Goal: Task Accomplishment & Management: Manage account settings

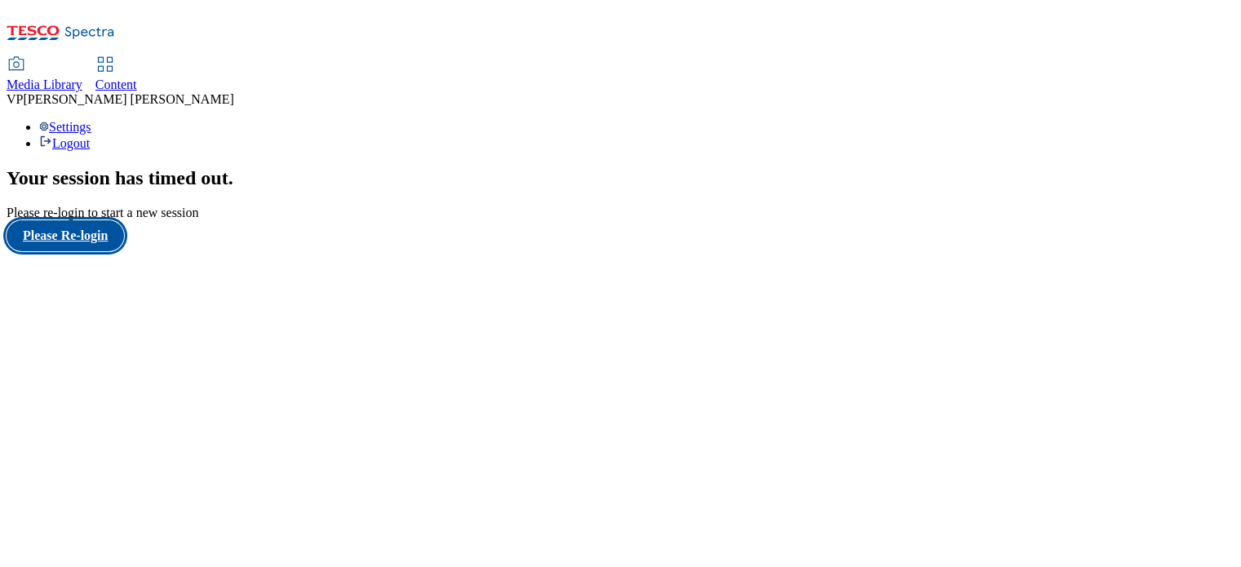
click at [118, 251] on button "Please Re-login" at bounding box center [66, 235] width 118 height 31
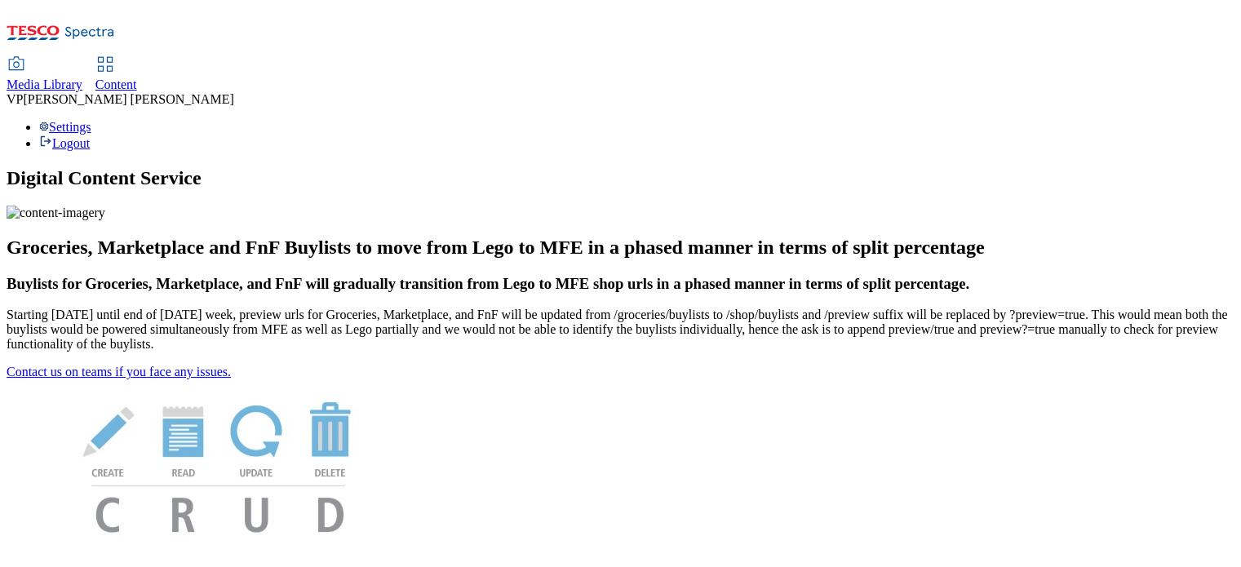
click at [82, 78] on span "Media Library" at bounding box center [45, 85] width 76 height 14
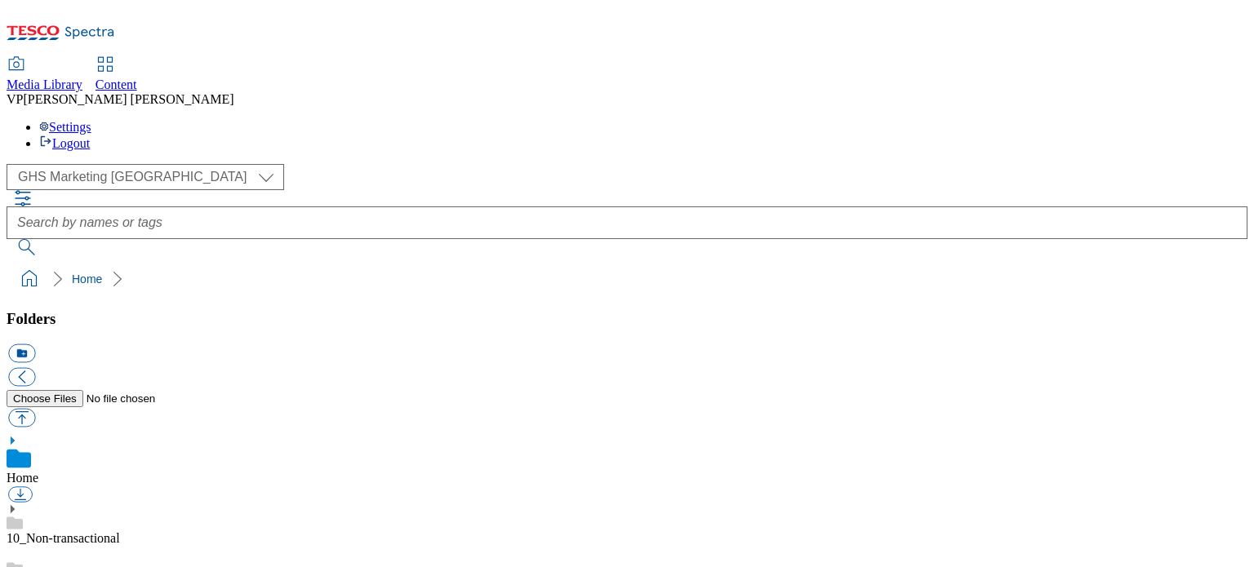
click at [137, 78] on span "Content" at bounding box center [116, 85] width 42 height 14
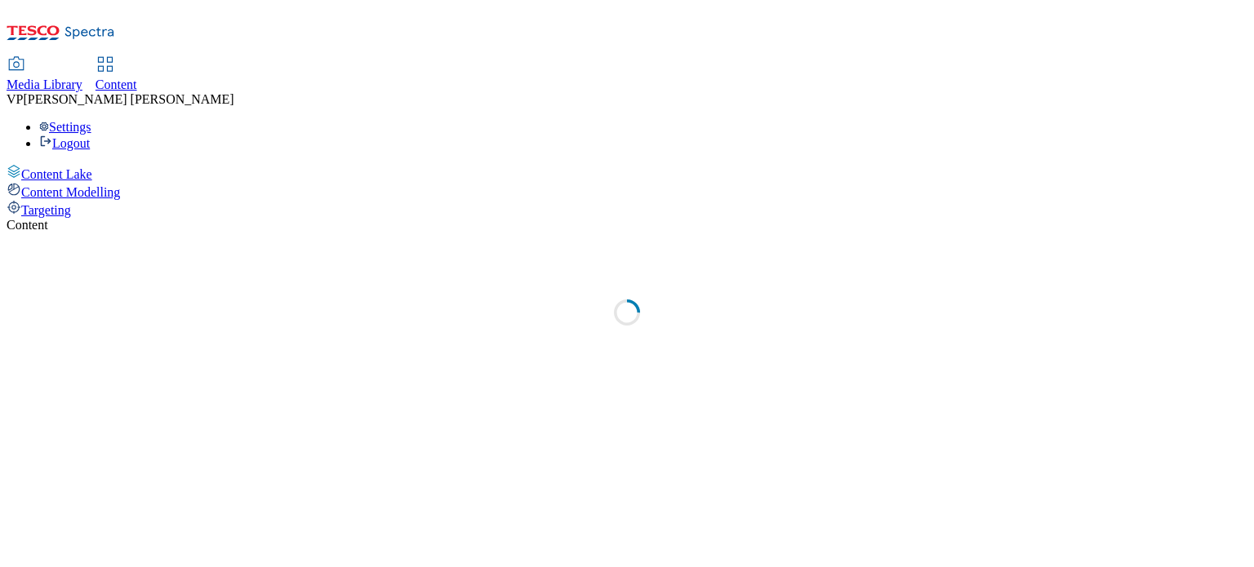
select select "ghs-uk"
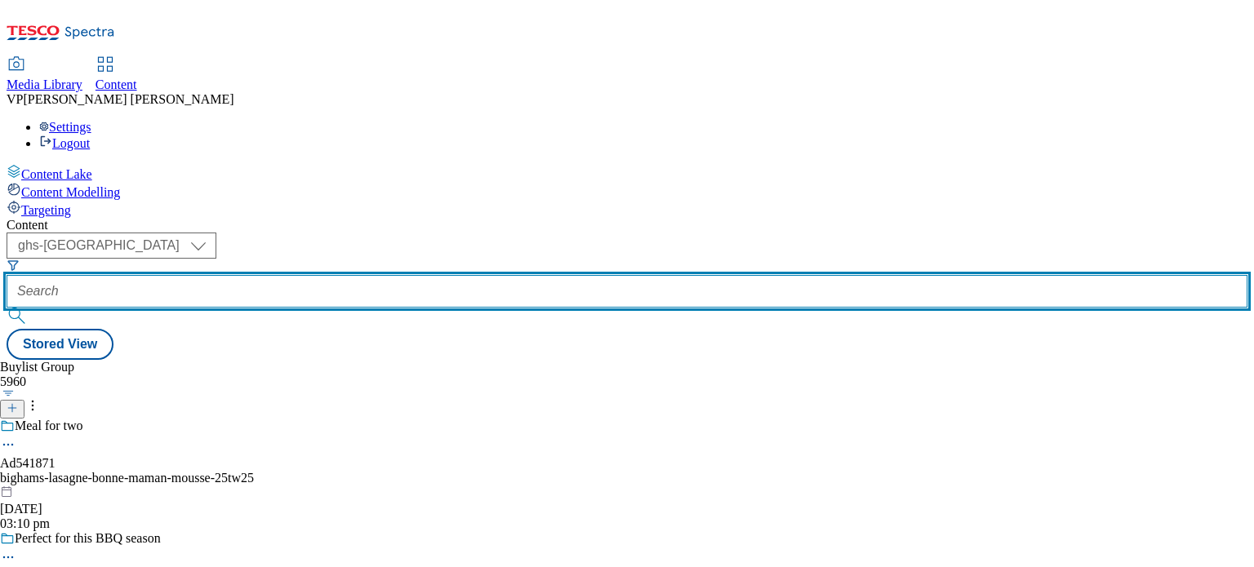
click at [418, 275] on input "text" at bounding box center [627, 291] width 1240 height 33
paste input "541668"
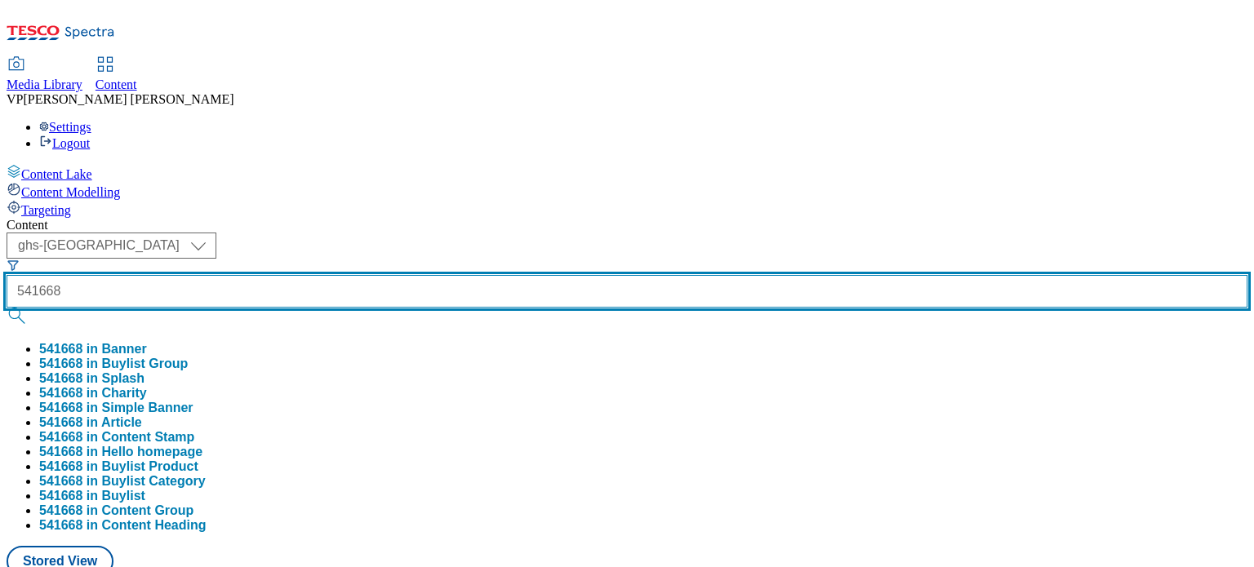
type input "541668"
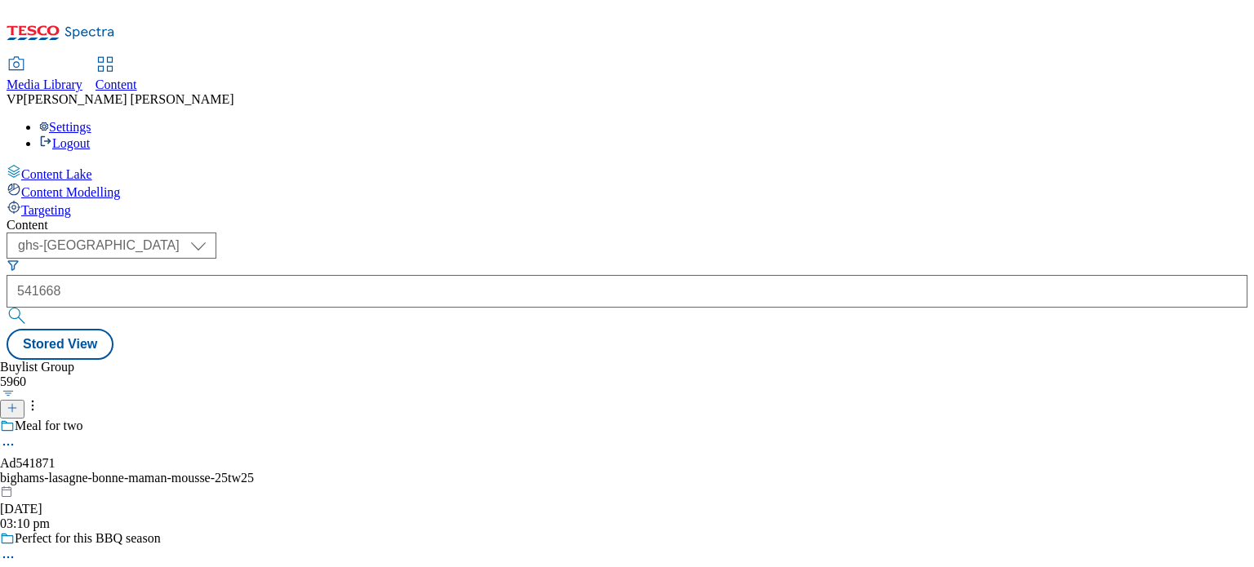
click at [29, 308] on button "submit" at bounding box center [18, 316] width 23 height 16
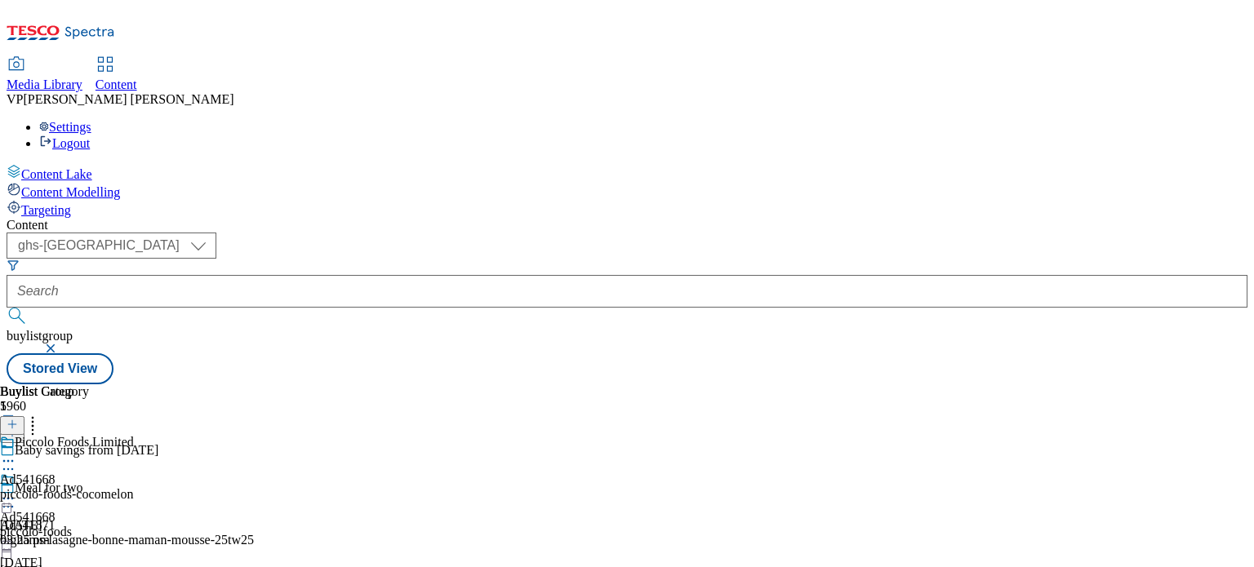
click at [16, 490] on icon at bounding box center [8, 498] width 16 height 16
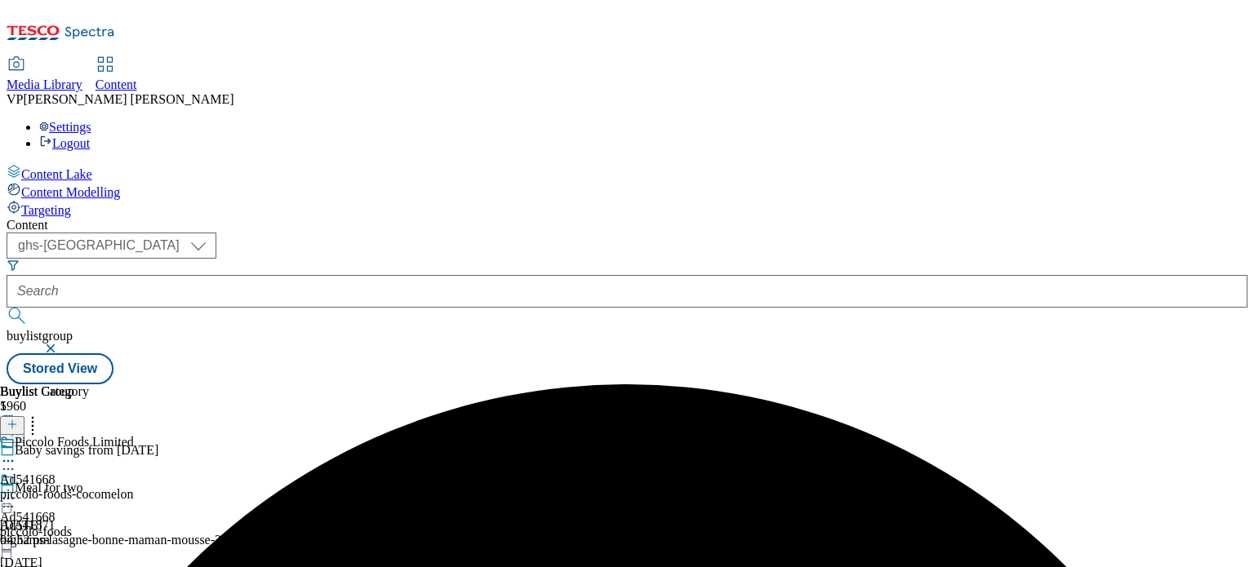
click at [16, 490] on icon at bounding box center [8, 498] width 16 height 16
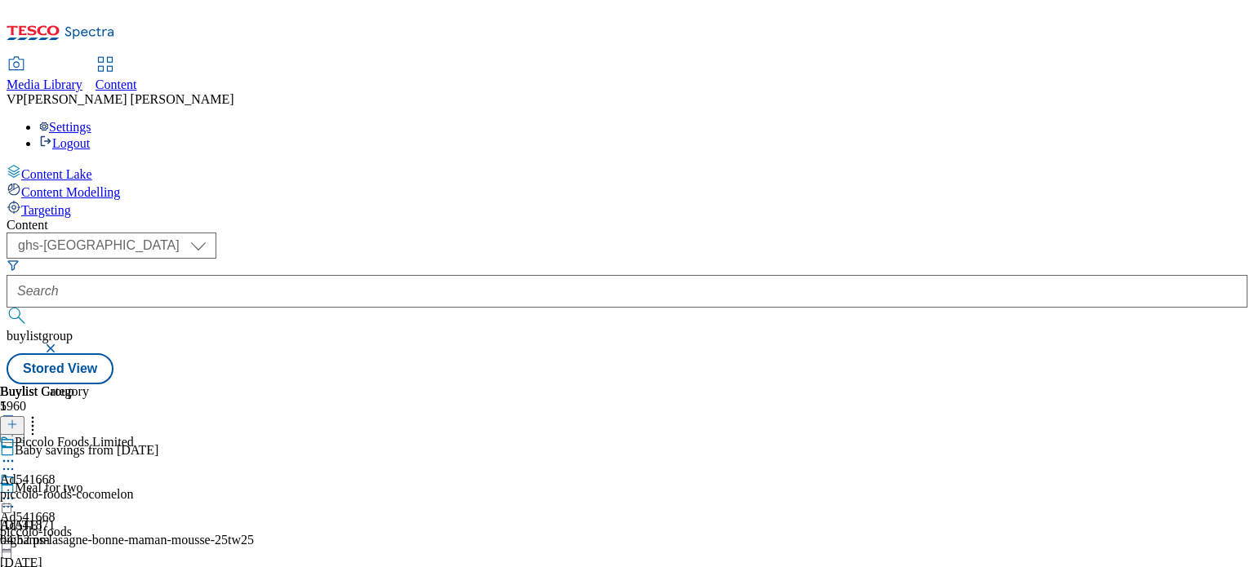
click at [16, 453] on icon at bounding box center [8, 461] width 16 height 16
click at [134, 435] on div "Piccolo Foods Limited" at bounding box center [67, 454] width 134 height 38
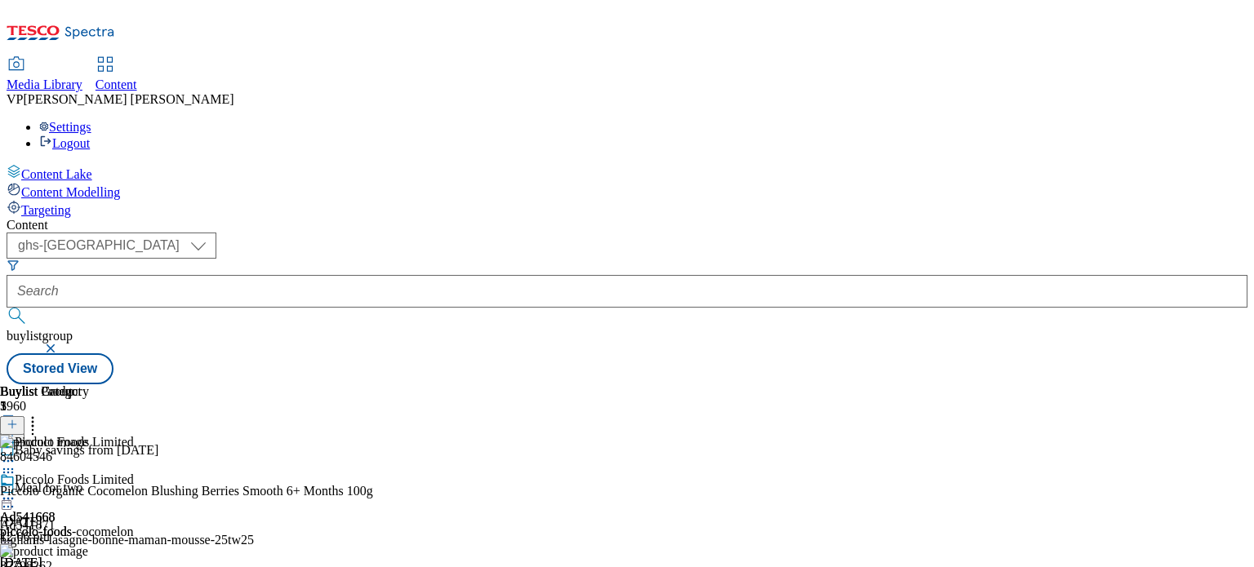
click at [504, 384] on header "Buylist Product 3" at bounding box center [252, 409] width 504 height 51
click at [18, 419] on icon at bounding box center [12, 424] width 11 height 11
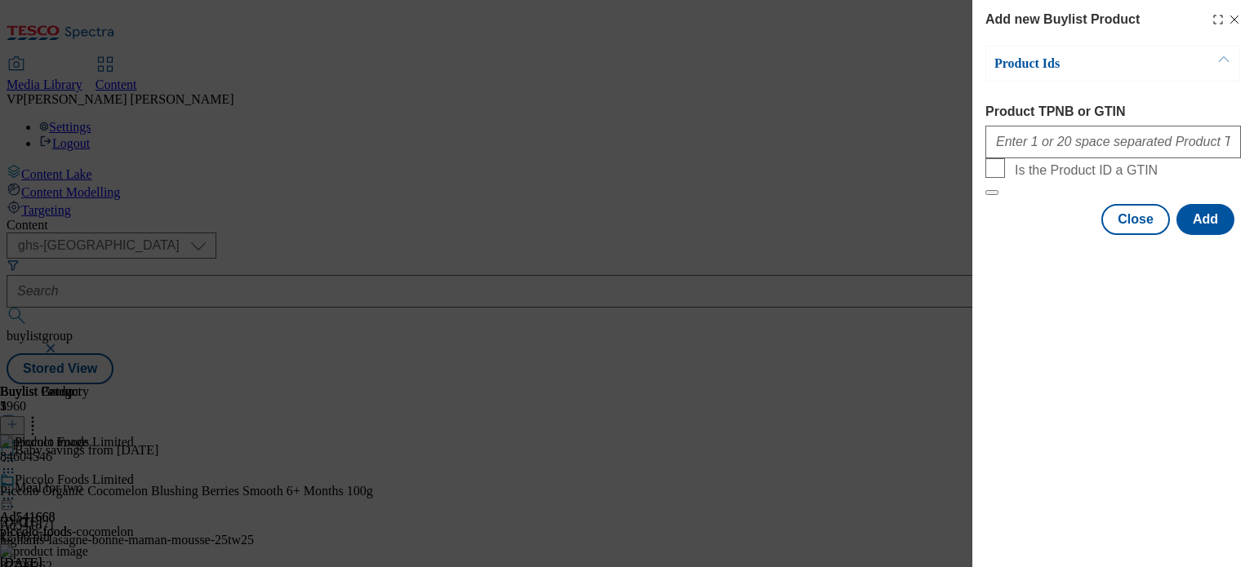
click at [1234, 16] on icon "Modal" at bounding box center [1233, 19] width 13 height 13
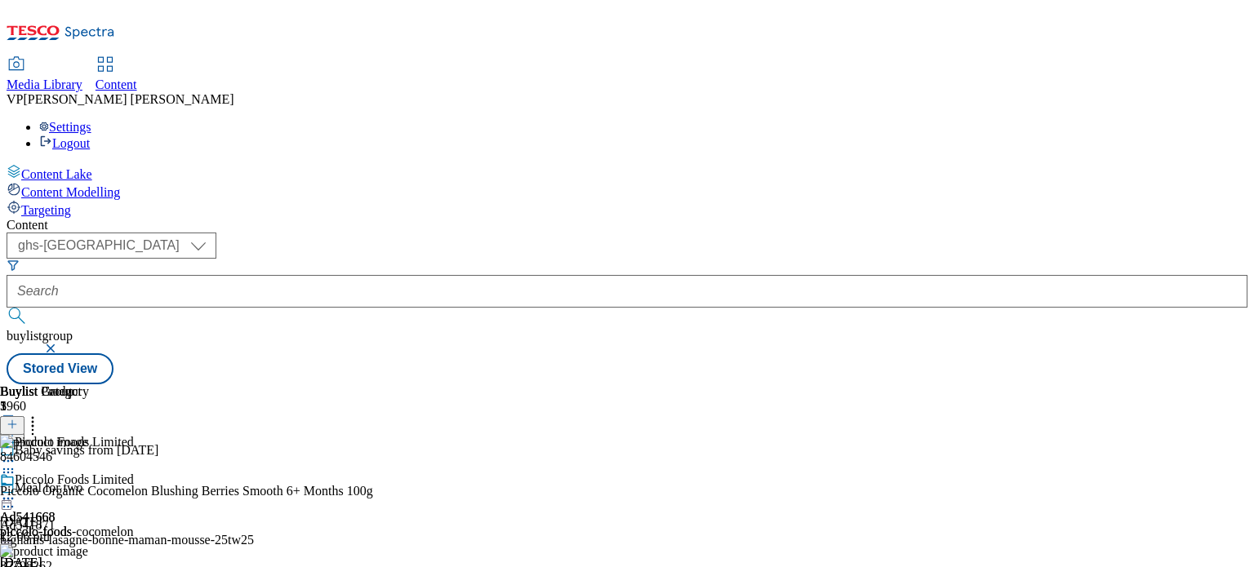
click at [16, 464] on icon at bounding box center [8, 472] width 16 height 16
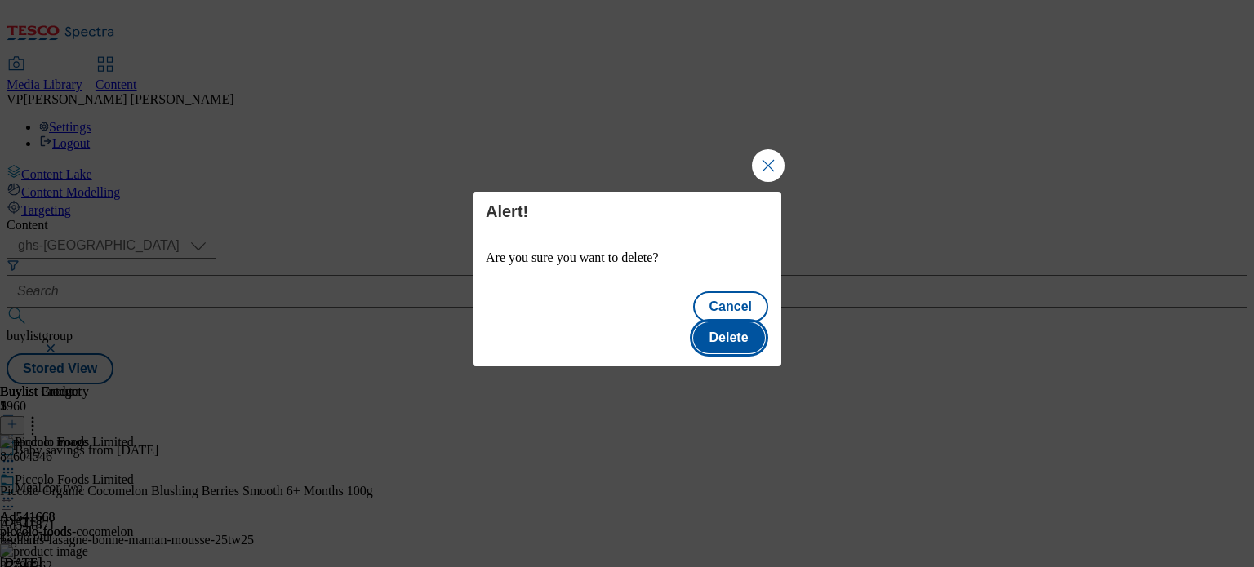
click at [725, 322] on button "Delete" at bounding box center [729, 337] width 72 height 31
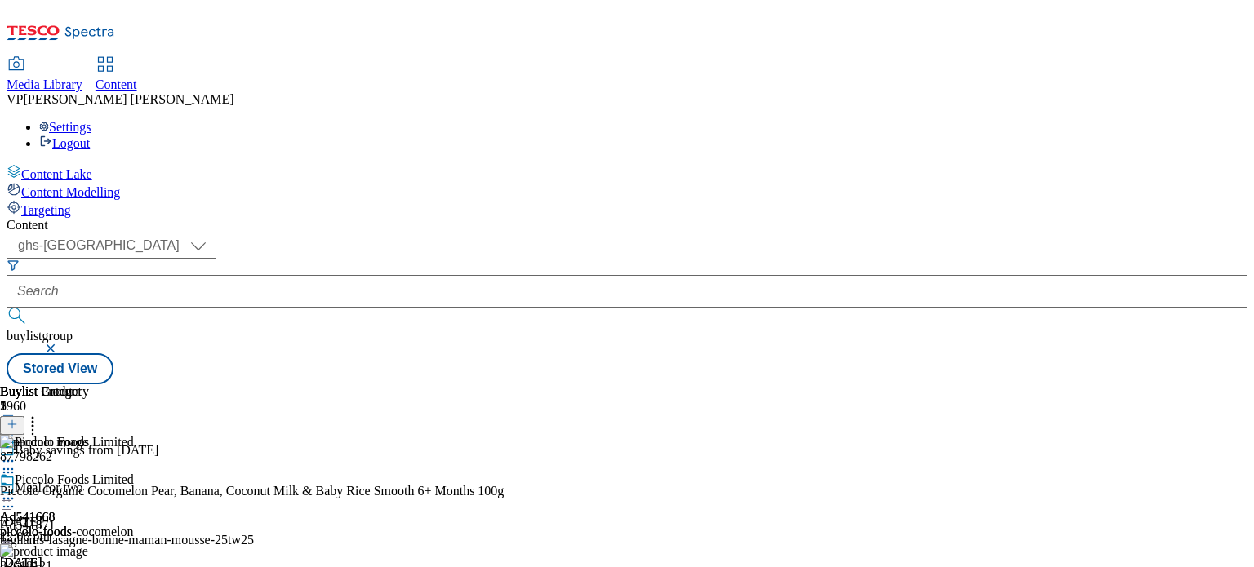
scroll to position [0, 195]
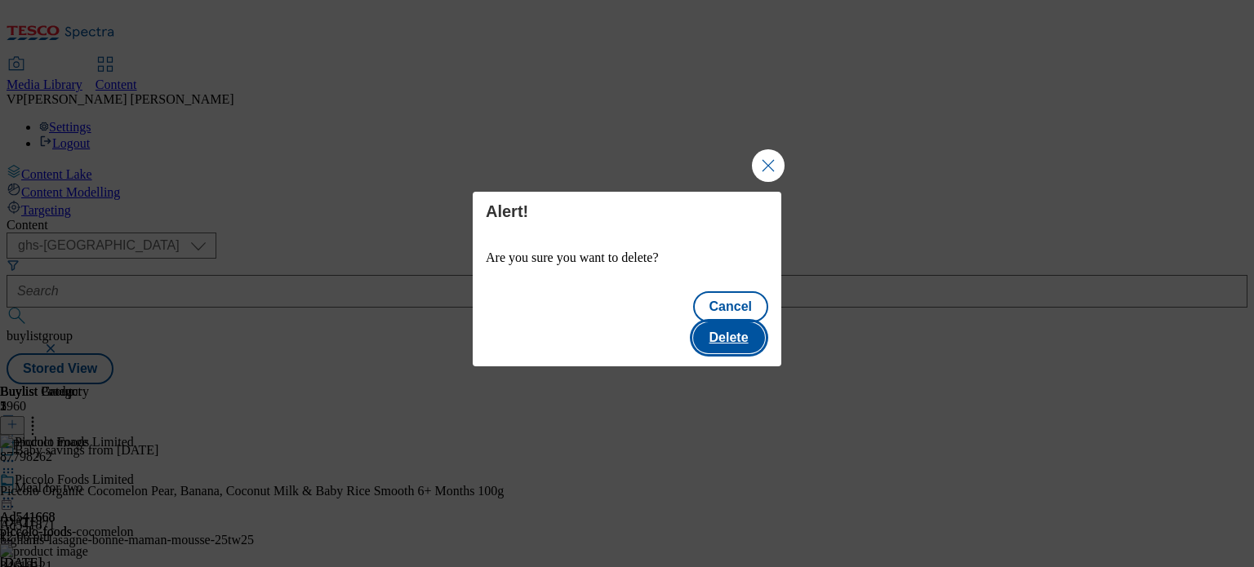
click at [761, 322] on button "Delete" at bounding box center [729, 337] width 72 height 31
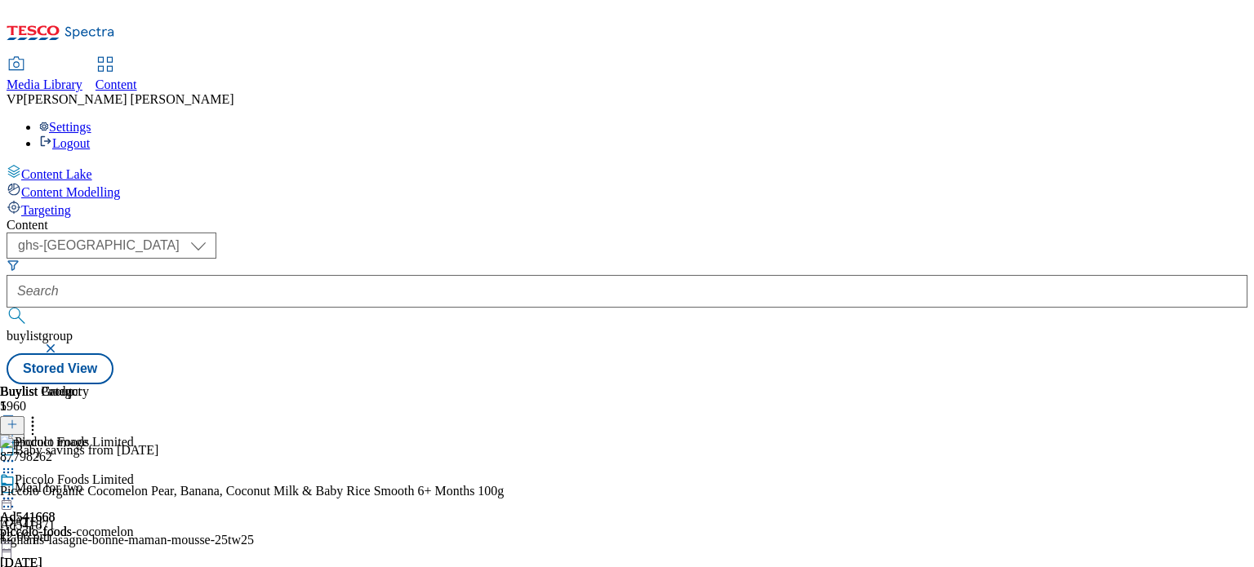
scroll to position [0, 0]
click at [16, 464] on icon at bounding box center [8, 472] width 16 height 16
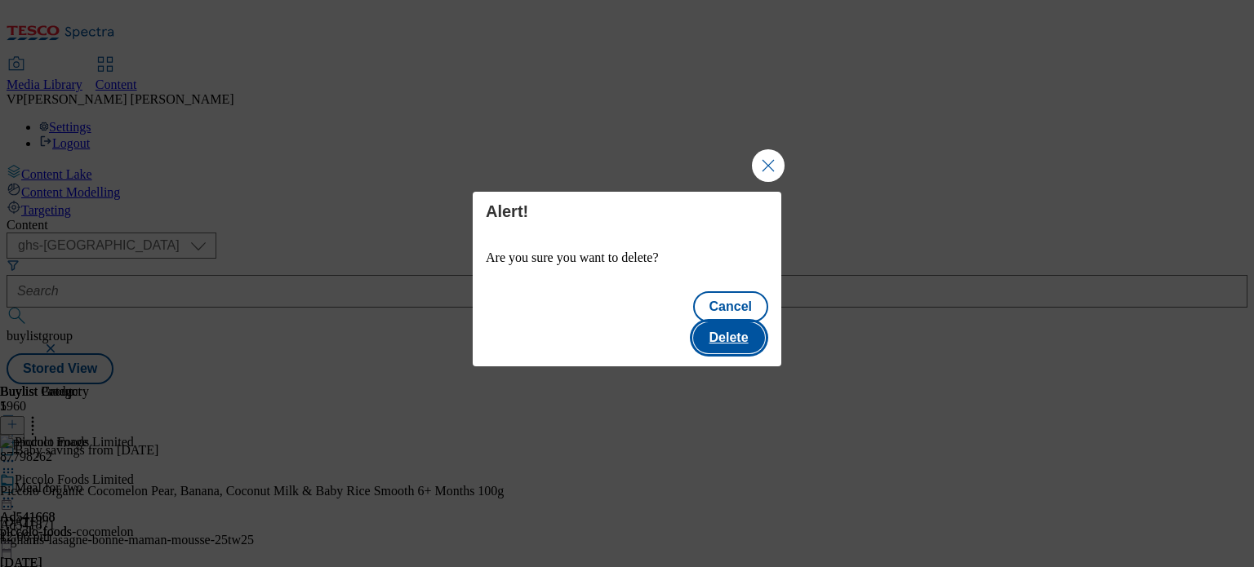
click at [734, 326] on button "Delete" at bounding box center [729, 337] width 72 height 31
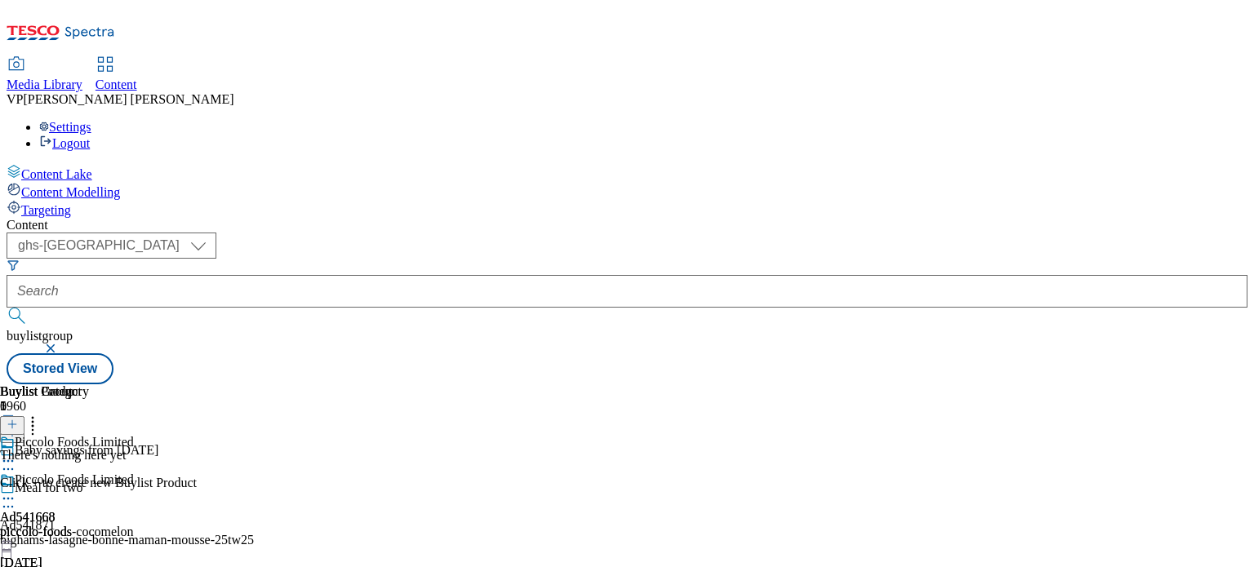
click at [18, 419] on icon at bounding box center [12, 424] width 11 height 11
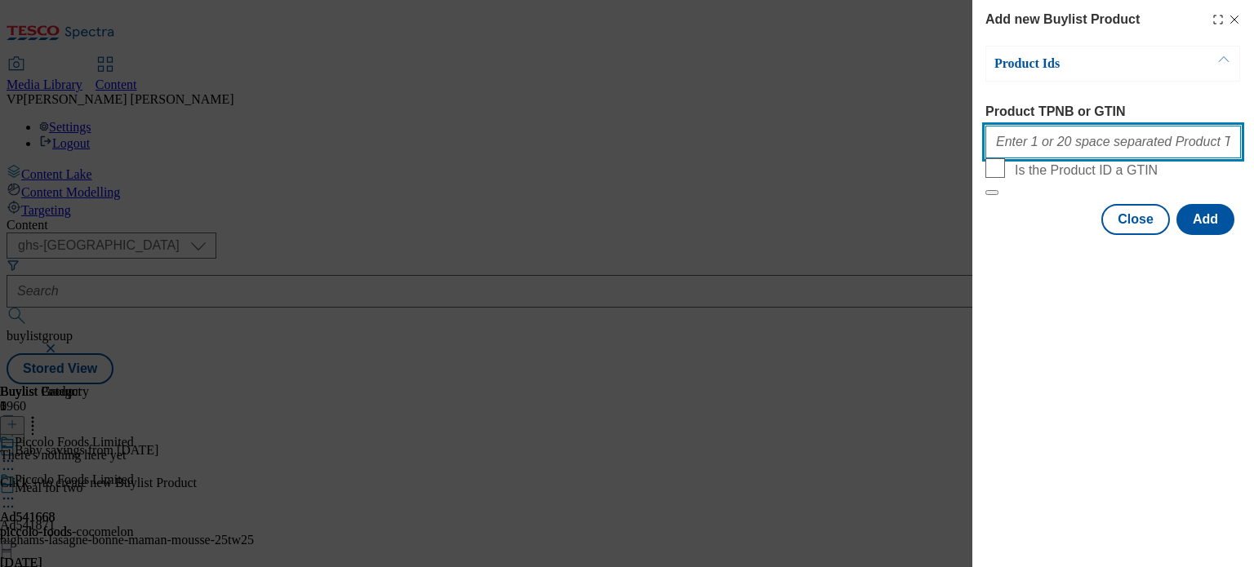
click at [1077, 149] on input "Product TPNB or GTIN" at bounding box center [1112, 142] width 255 height 33
paste input "84604546 87798262 84618121"
type input "84604546 87798262 84618121"
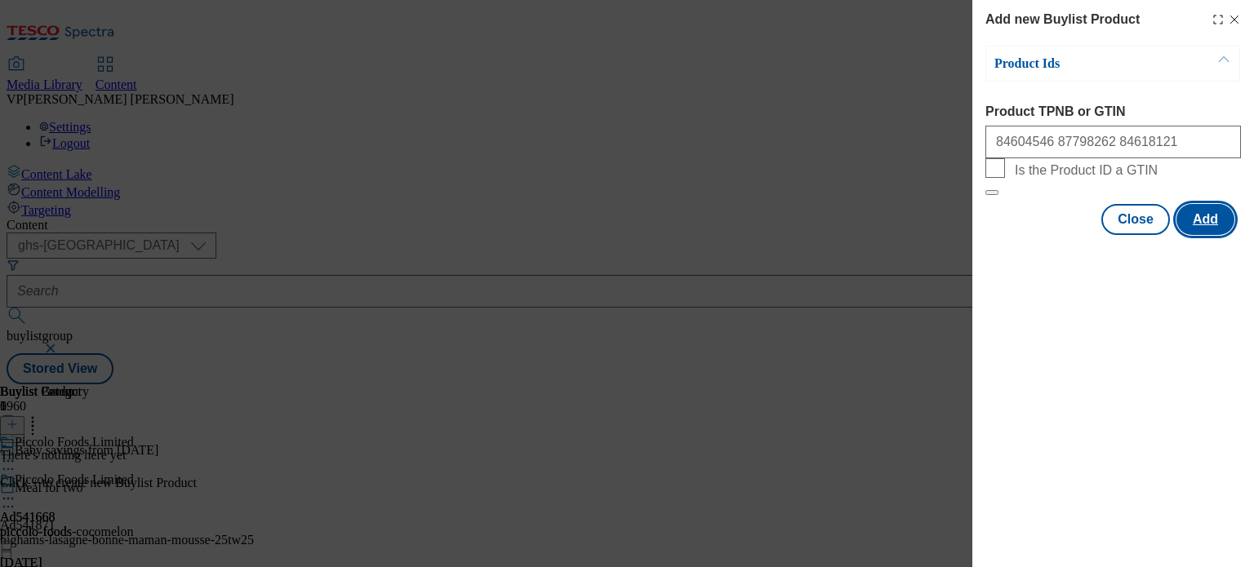
click at [1218, 235] on button "Add" at bounding box center [1205, 219] width 58 height 31
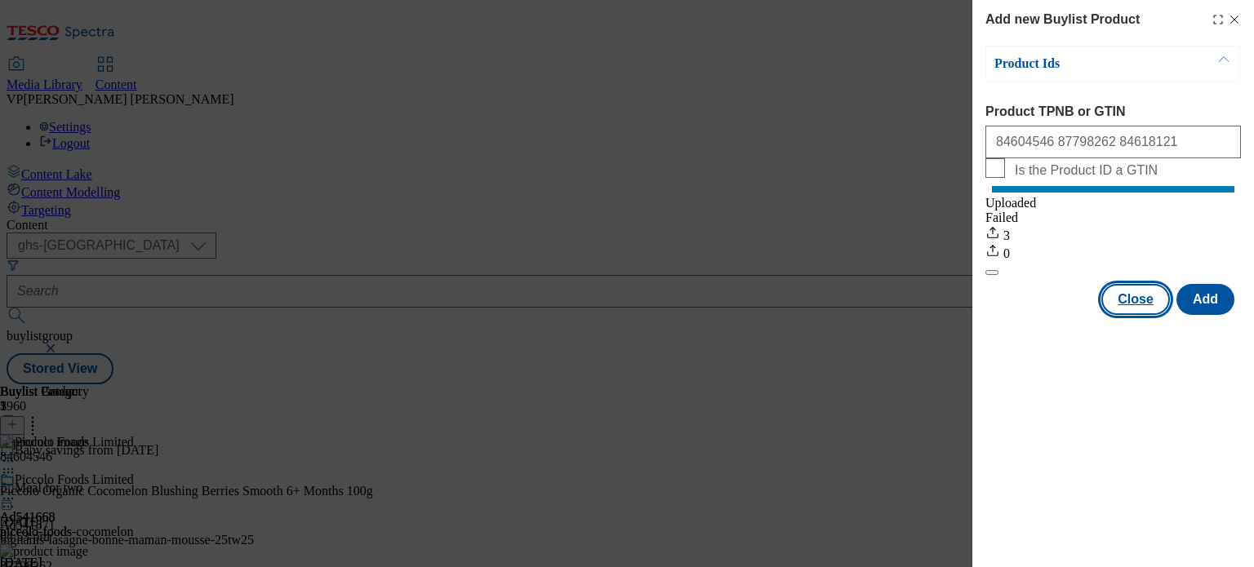
click at [1133, 310] on button "Close" at bounding box center [1135, 299] width 69 height 31
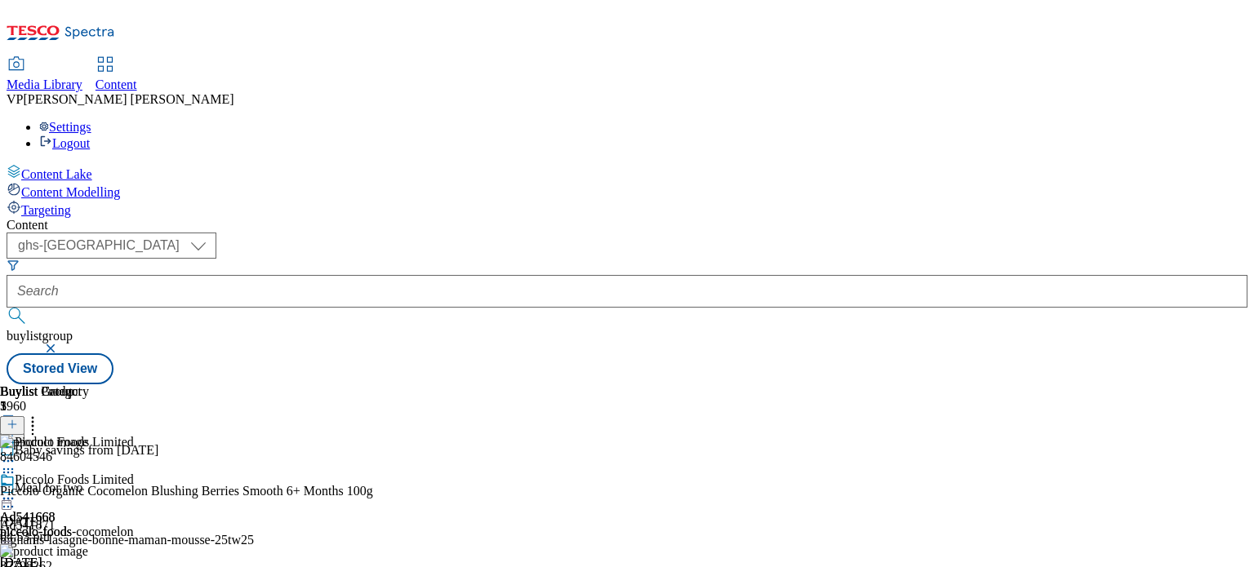
click at [41, 414] on icon at bounding box center [32, 422] width 16 height 16
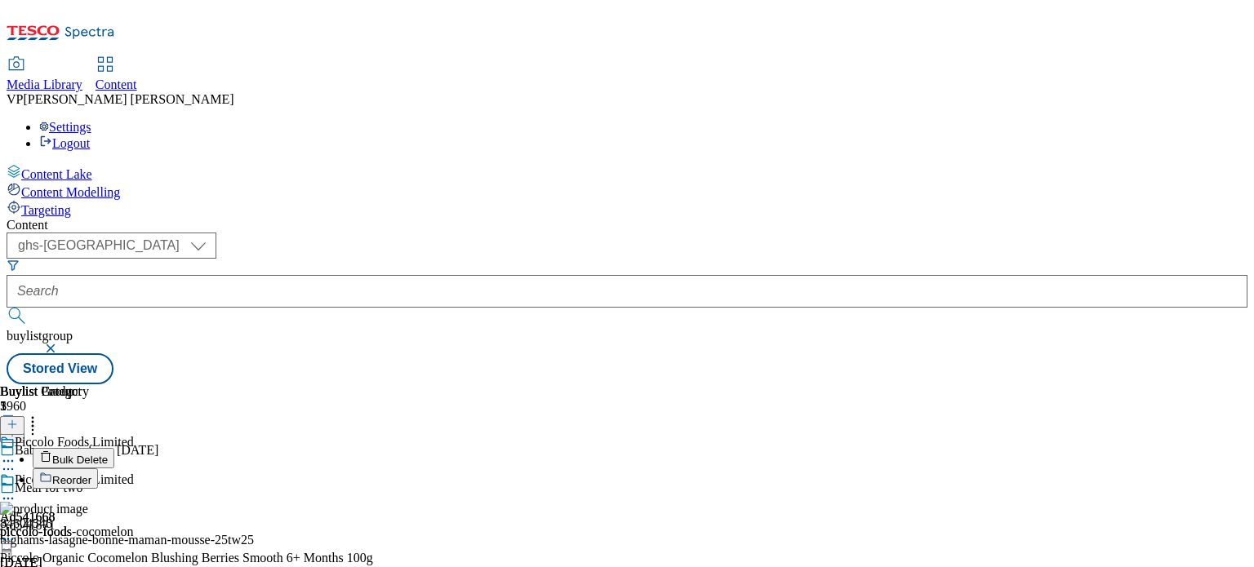
click at [18, 419] on icon at bounding box center [12, 424] width 11 height 11
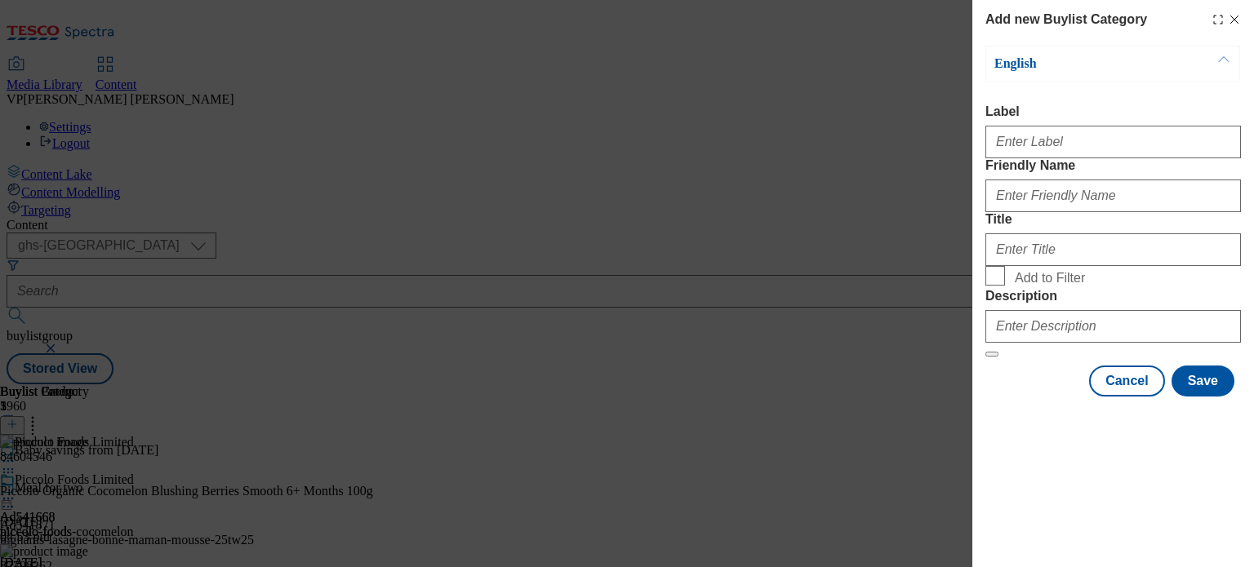
click at [1241, 21] on div "Add new Buylist Category English Label Friendly Name Title Add to Filter Descri…" at bounding box center [1113, 200] width 282 height 400
click at [1231, 17] on line "Modal" at bounding box center [1234, 19] width 7 height 7
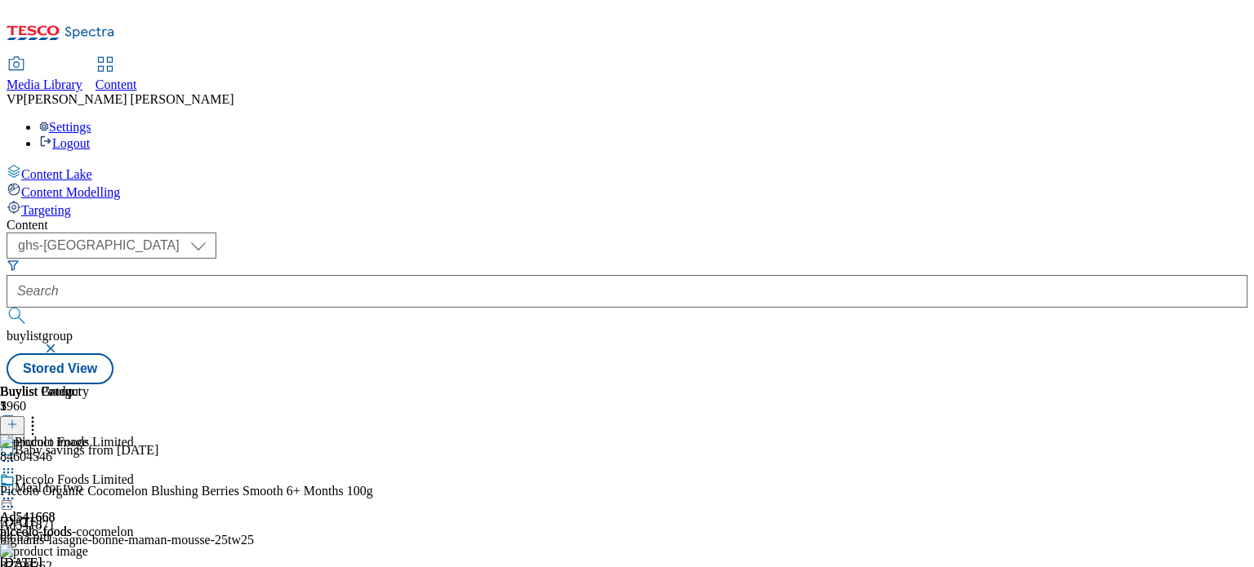
click at [41, 414] on icon at bounding box center [32, 422] width 16 height 16
click at [134, 384] on div "Buylist Category 1" at bounding box center [67, 409] width 134 height 51
click at [134, 473] on div "Piccolo Foods Limited Ad541668 piccolo-foods-cocomelon 14 Aug 2025 04:52 pm" at bounding box center [67, 529] width 134 height 113
click at [10, 498] on circle at bounding box center [8, 499] width 2 height 2
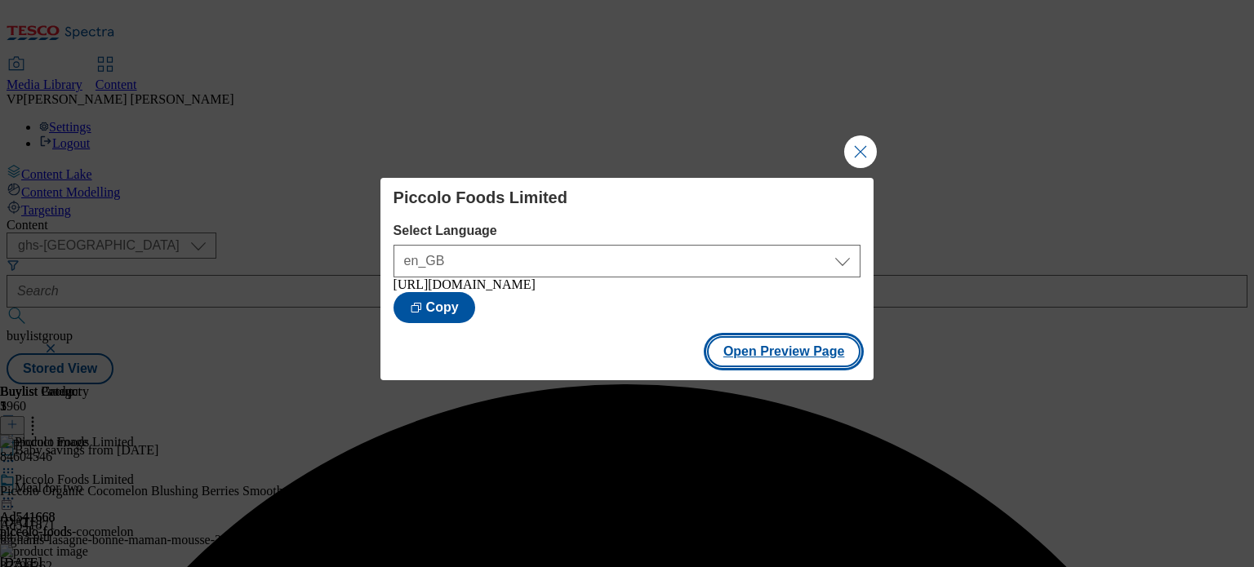
click at [783, 353] on button "Open Preview Page" at bounding box center [784, 351] width 154 height 31
click at [866, 135] on button "Close Modal" at bounding box center [860, 151] width 33 height 33
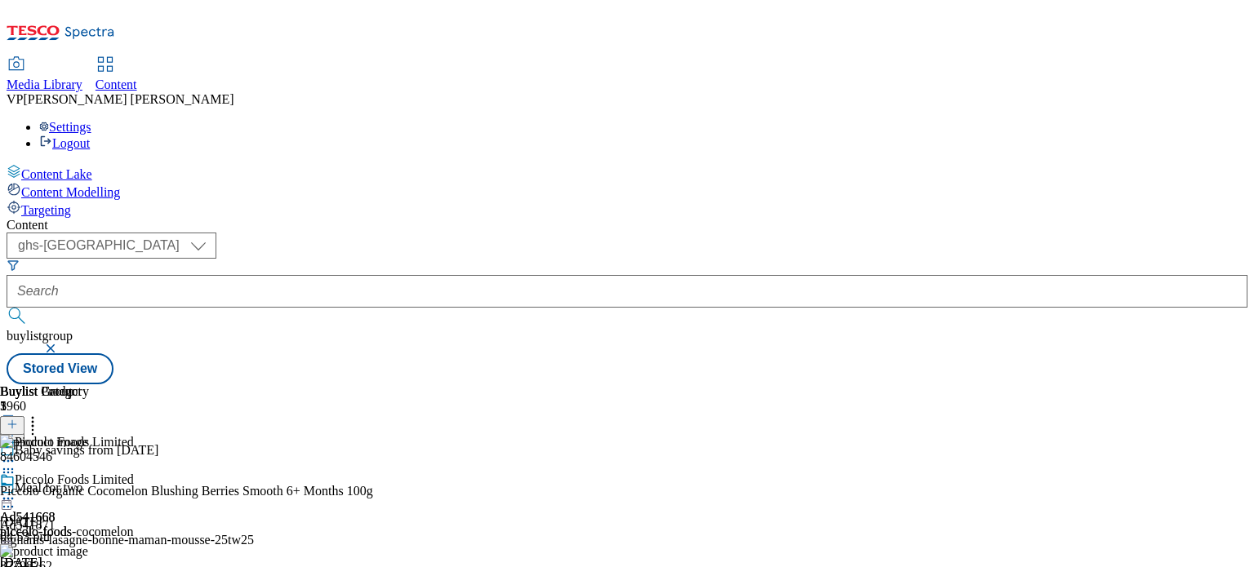
click at [16, 490] on icon at bounding box center [8, 498] width 16 height 16
